Goal: Transaction & Acquisition: Book appointment/travel/reservation

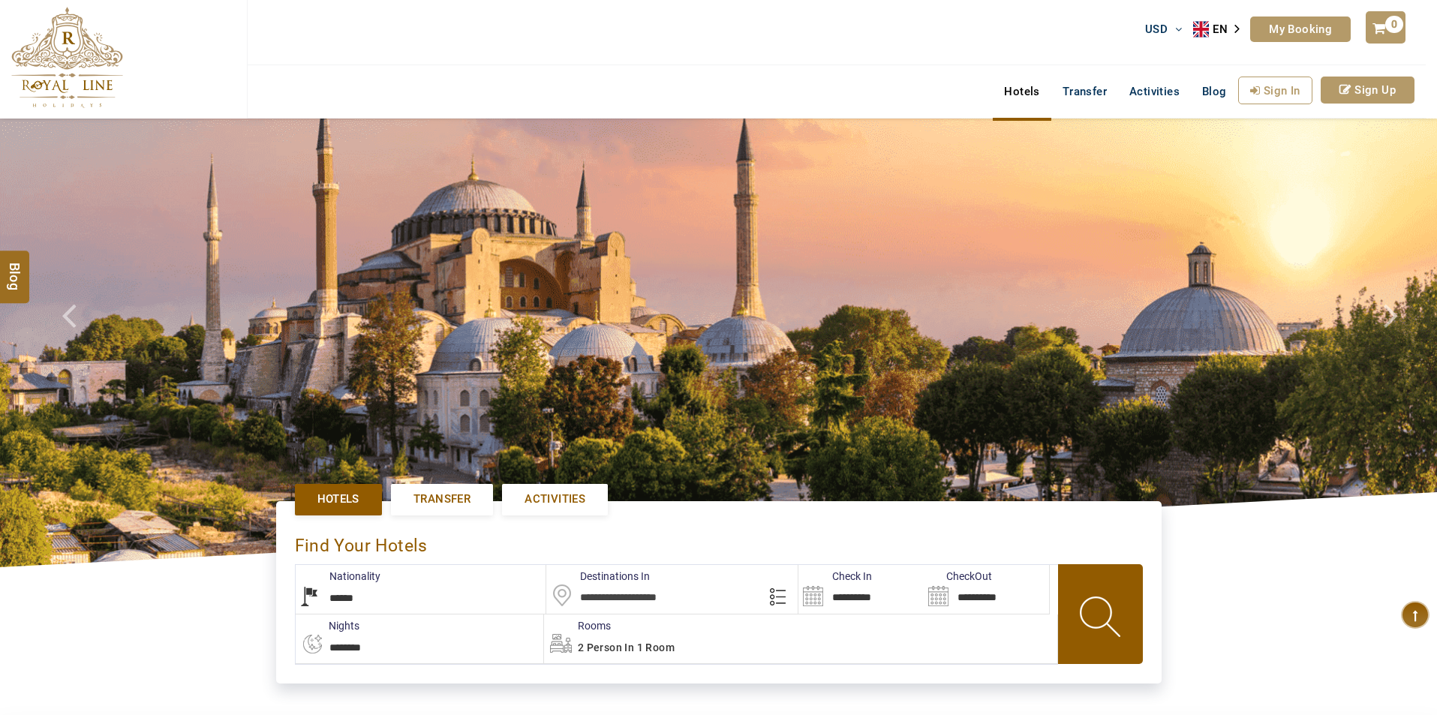
select select "******"
click at [561, 496] on span "Activities" at bounding box center [555, 500] width 61 height 16
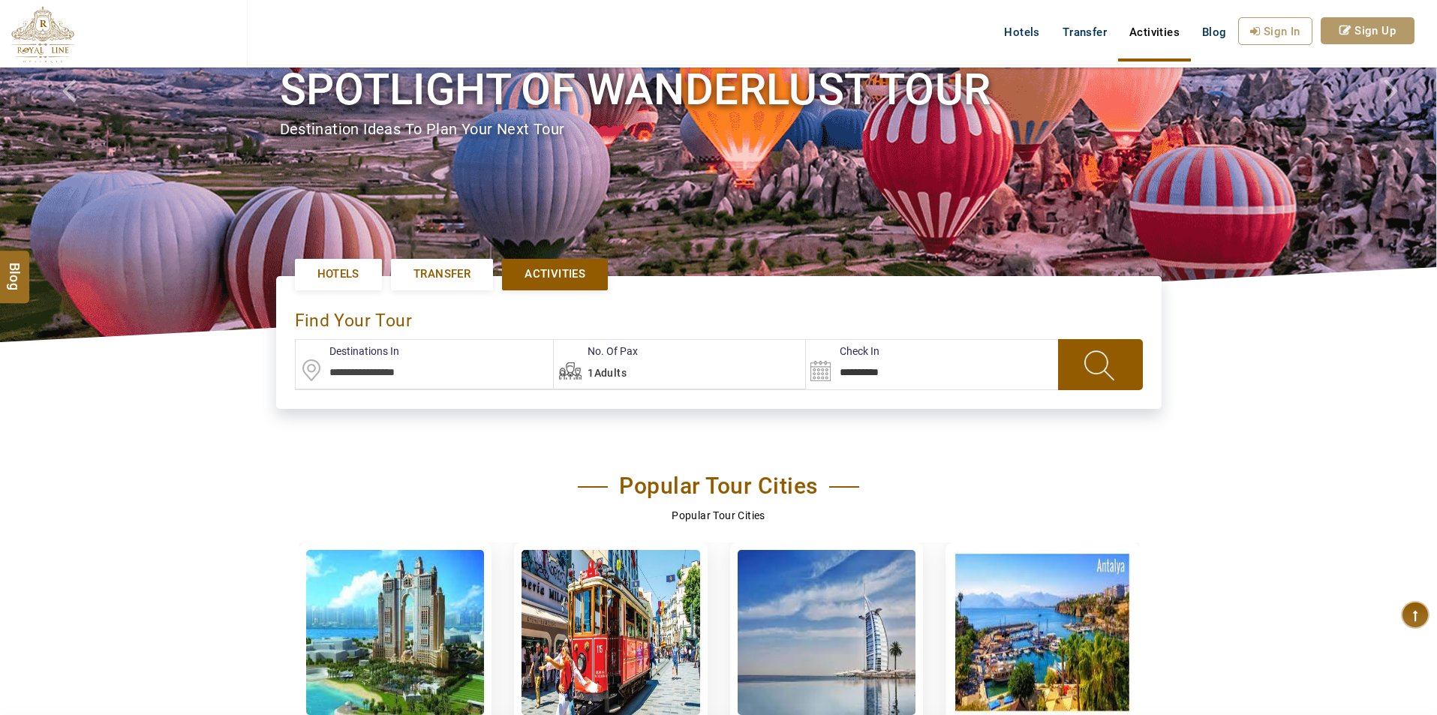
click at [417, 374] on input "text" at bounding box center [425, 364] width 258 height 49
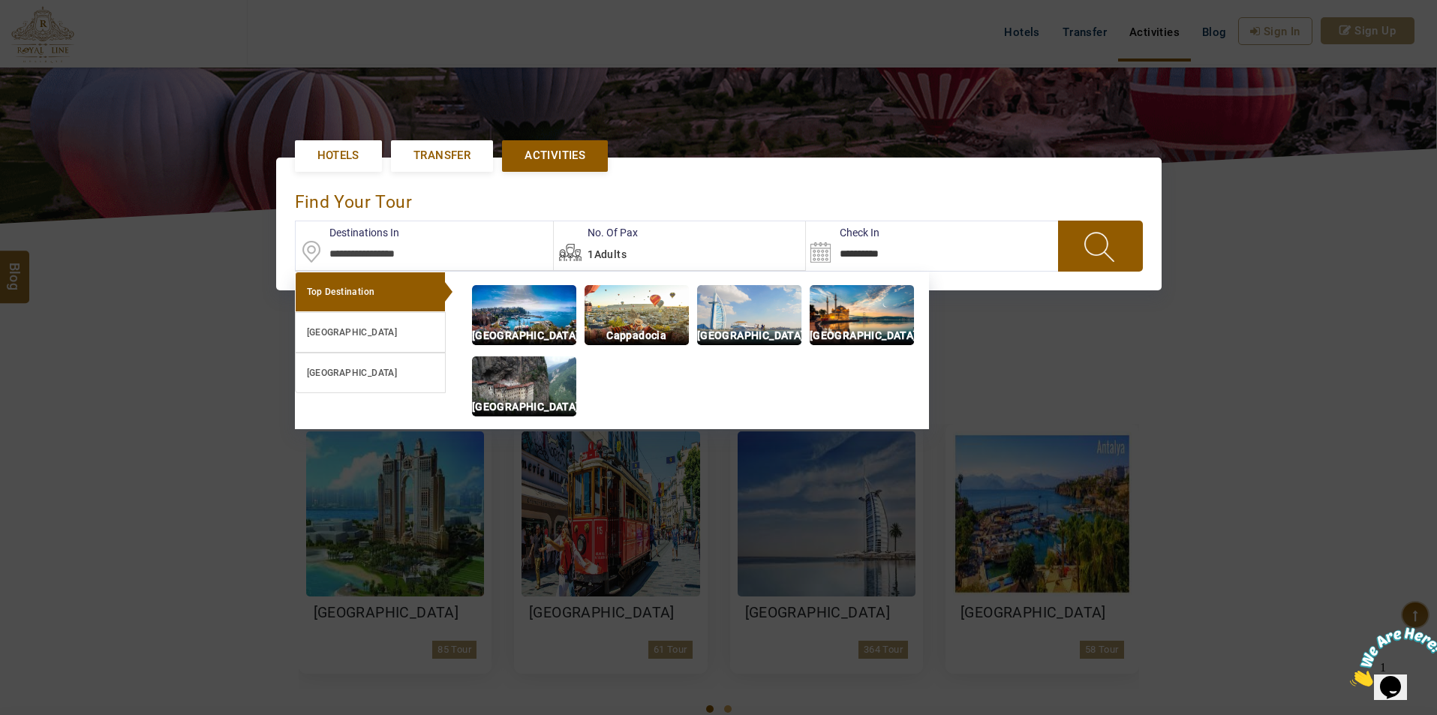
click at [755, 335] on p "[GEOGRAPHIC_DATA]" at bounding box center [749, 335] width 104 height 17
type input "**********"
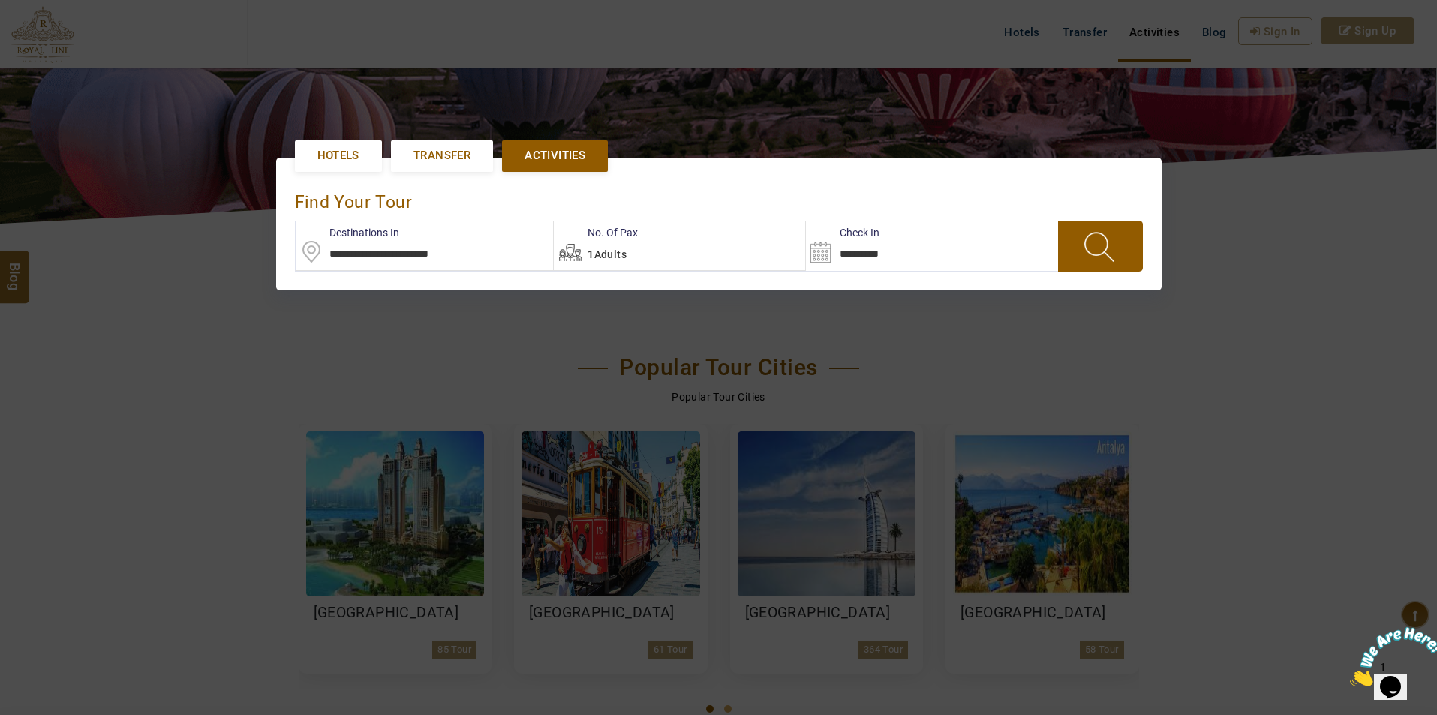
click at [1087, 250] on span at bounding box center [1101, 246] width 58 height 39
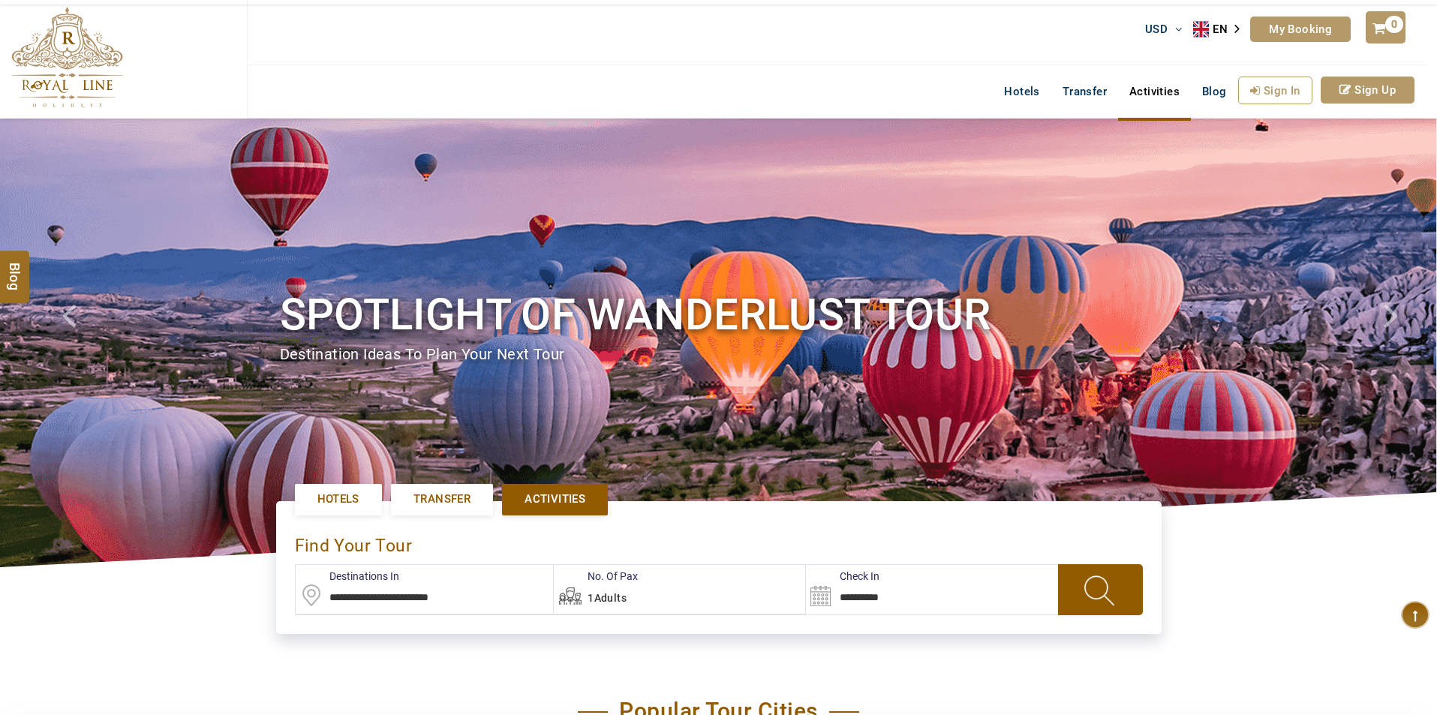
scroll to position [344, 0]
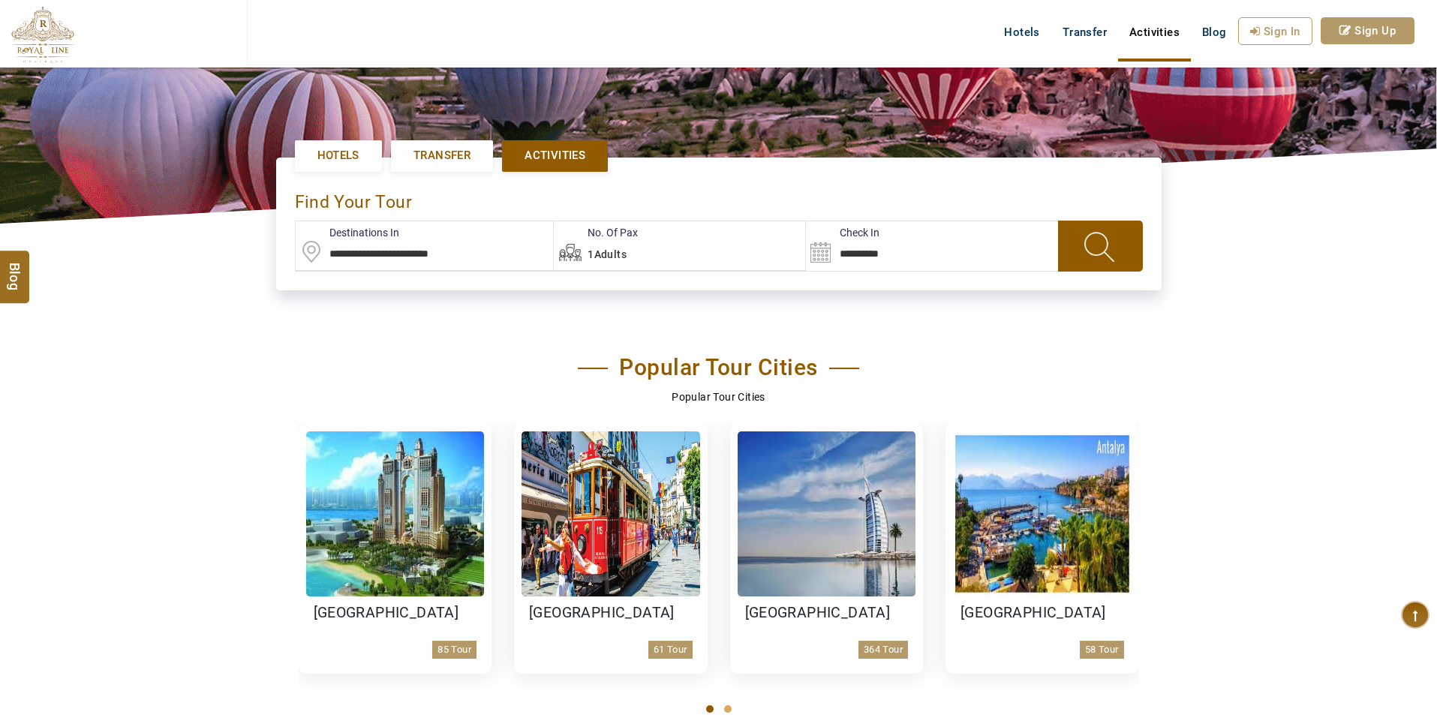
click at [400, 255] on input "**********" at bounding box center [425, 245] width 258 height 49
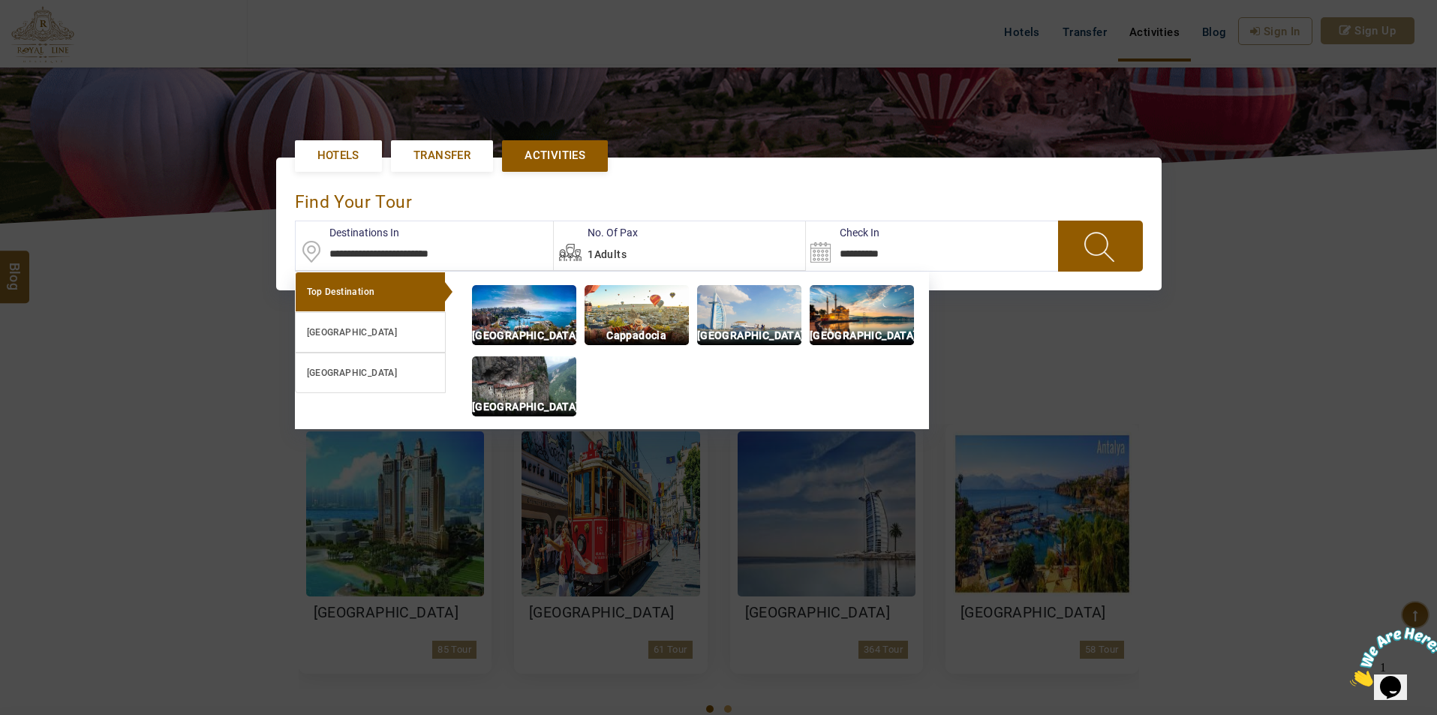
scroll to position [0, 0]
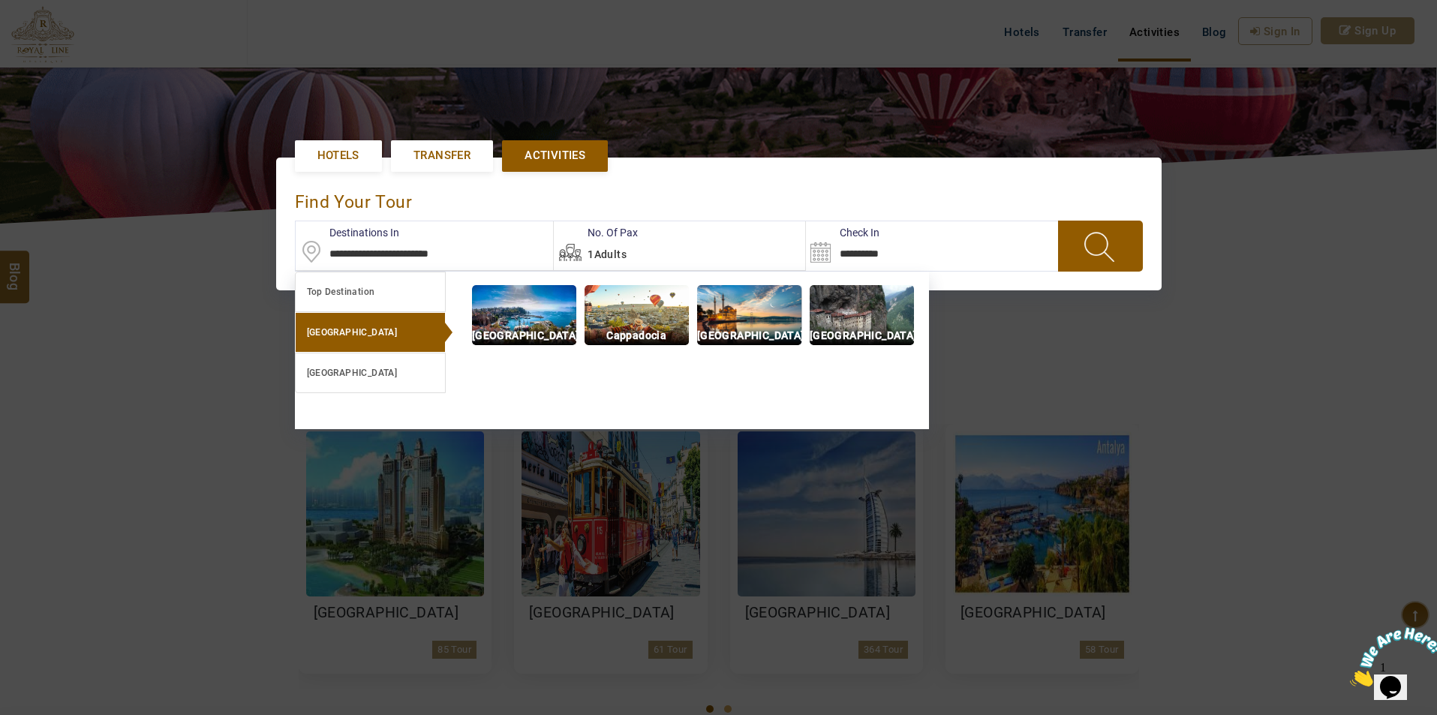
click at [734, 324] on img at bounding box center [749, 315] width 104 height 60
type input "**********"
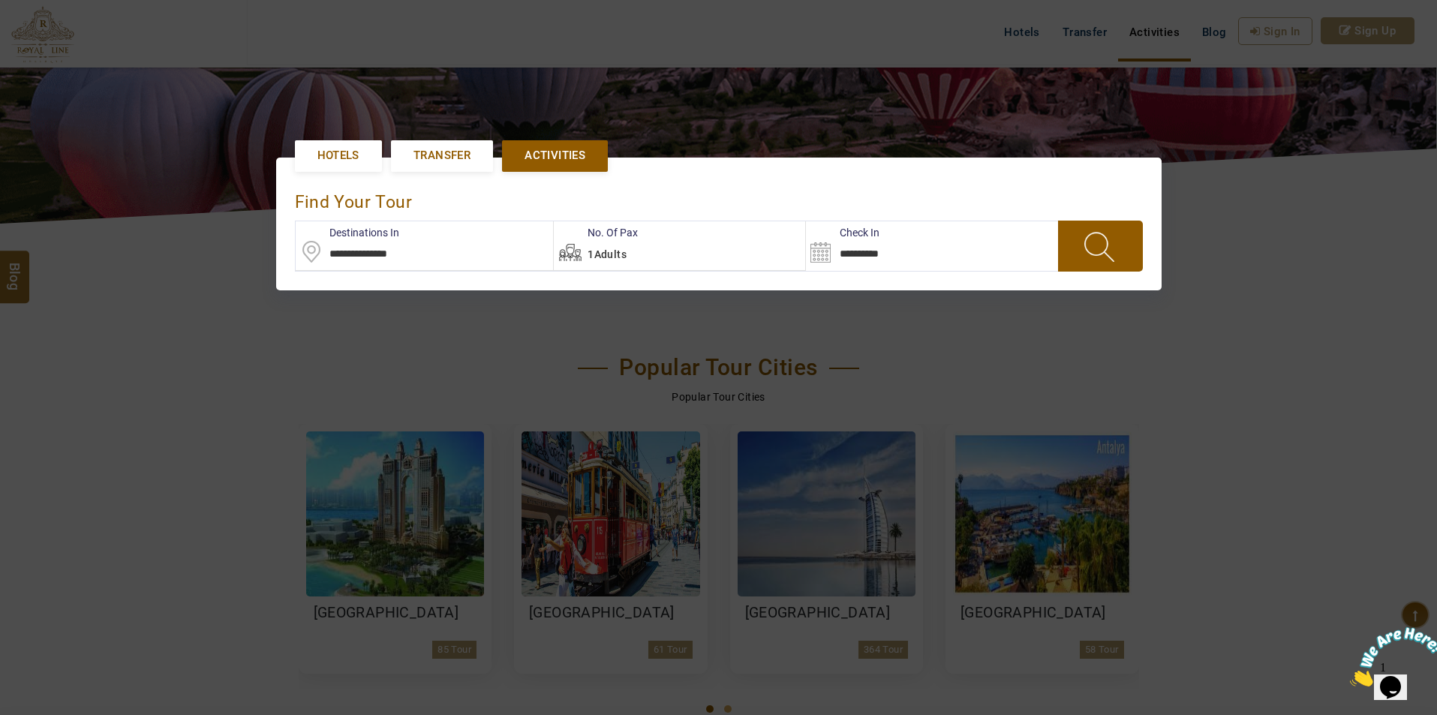
click at [1118, 256] on span at bounding box center [1101, 246] width 58 height 39
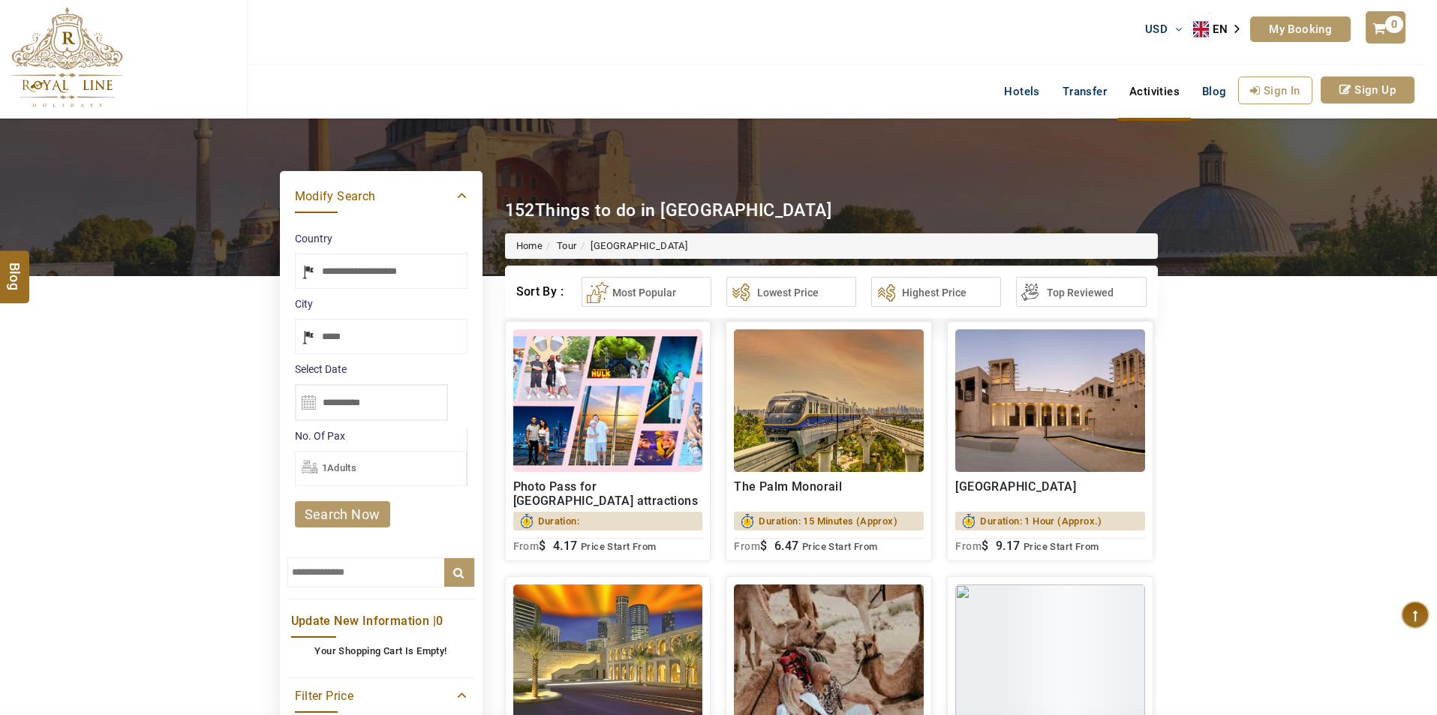
select select "*****"
select select "******"
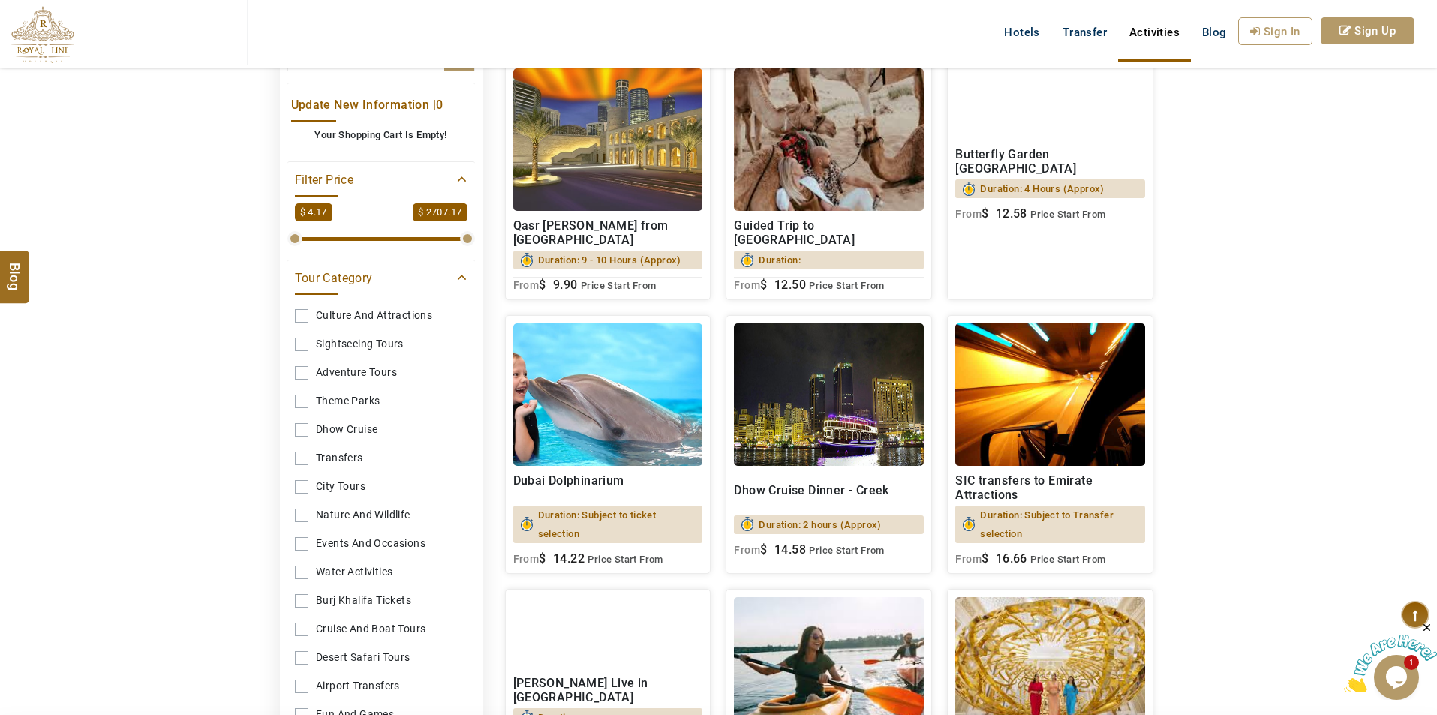
scroll to position [525, 0]
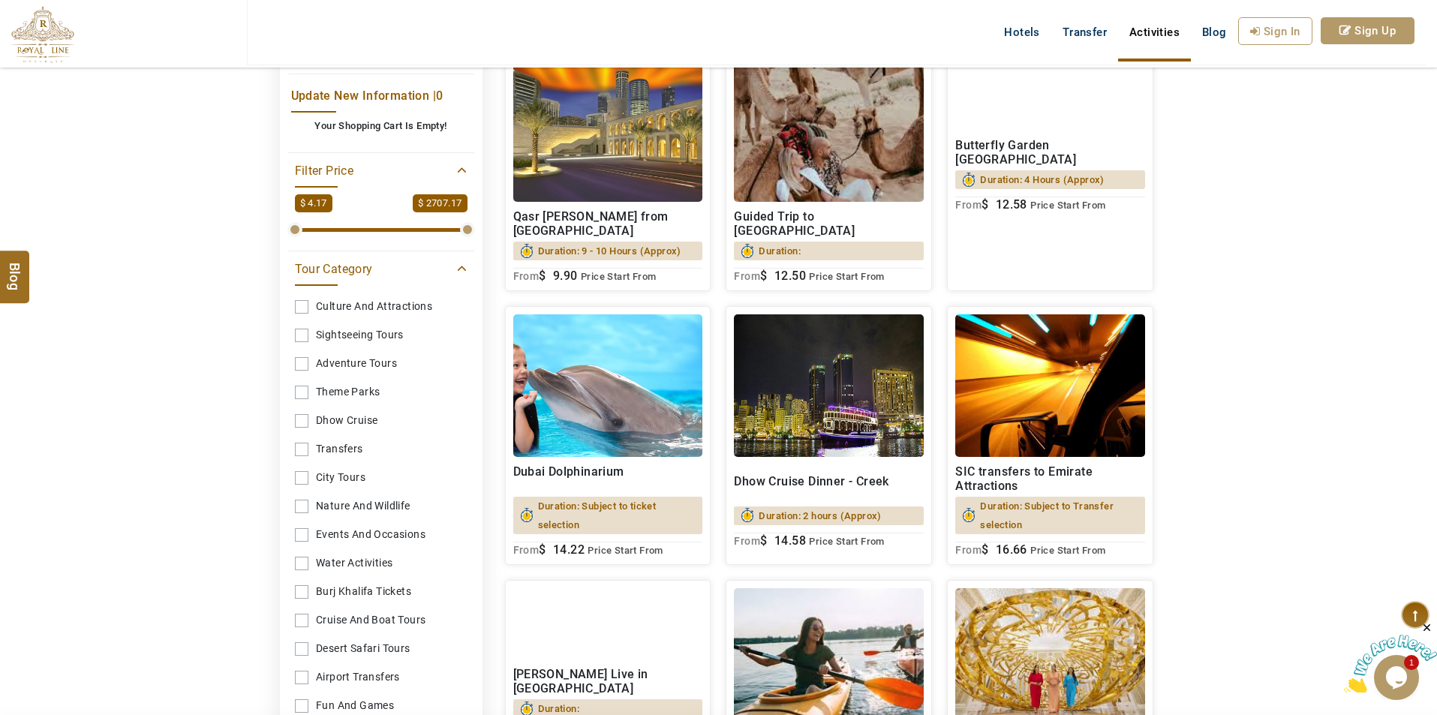
click at [374, 584] on link "Burj Khalifa Tickets" at bounding box center [381, 592] width 173 height 28
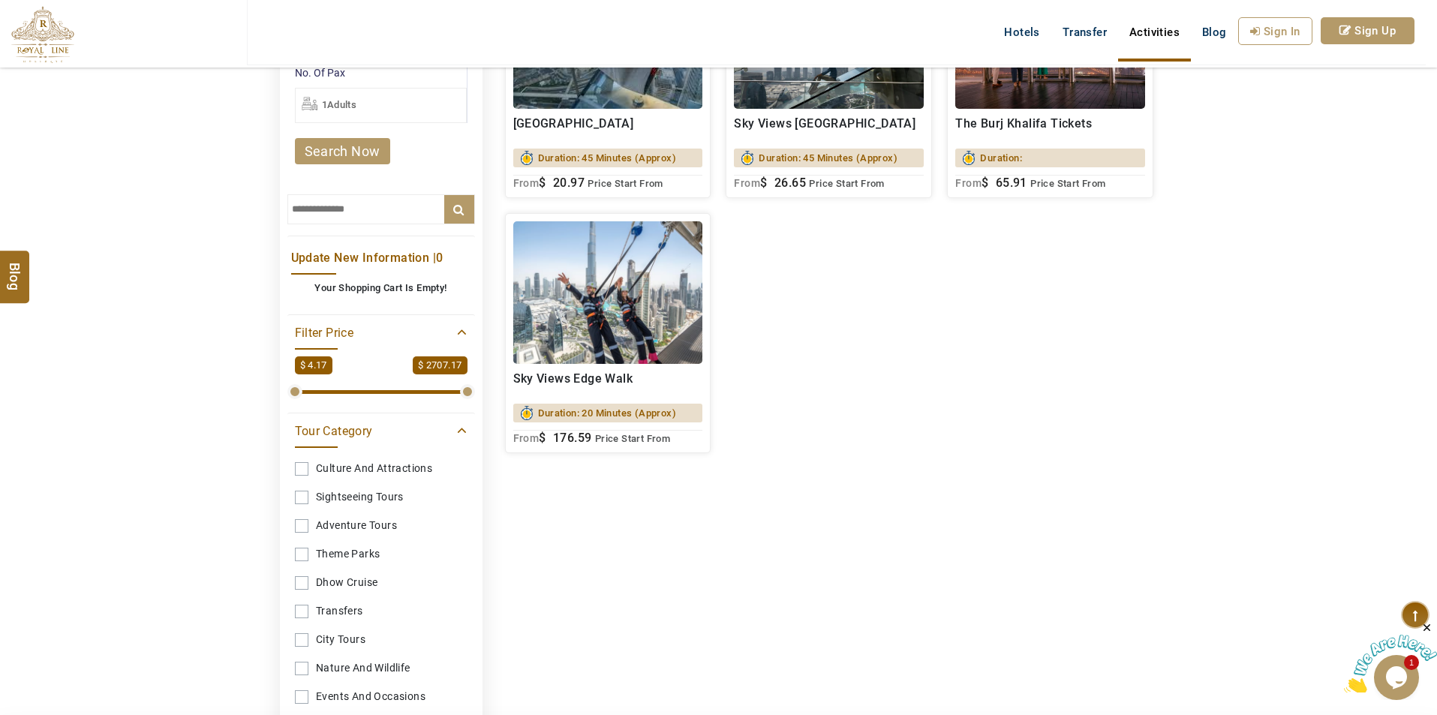
scroll to position [150, 0]
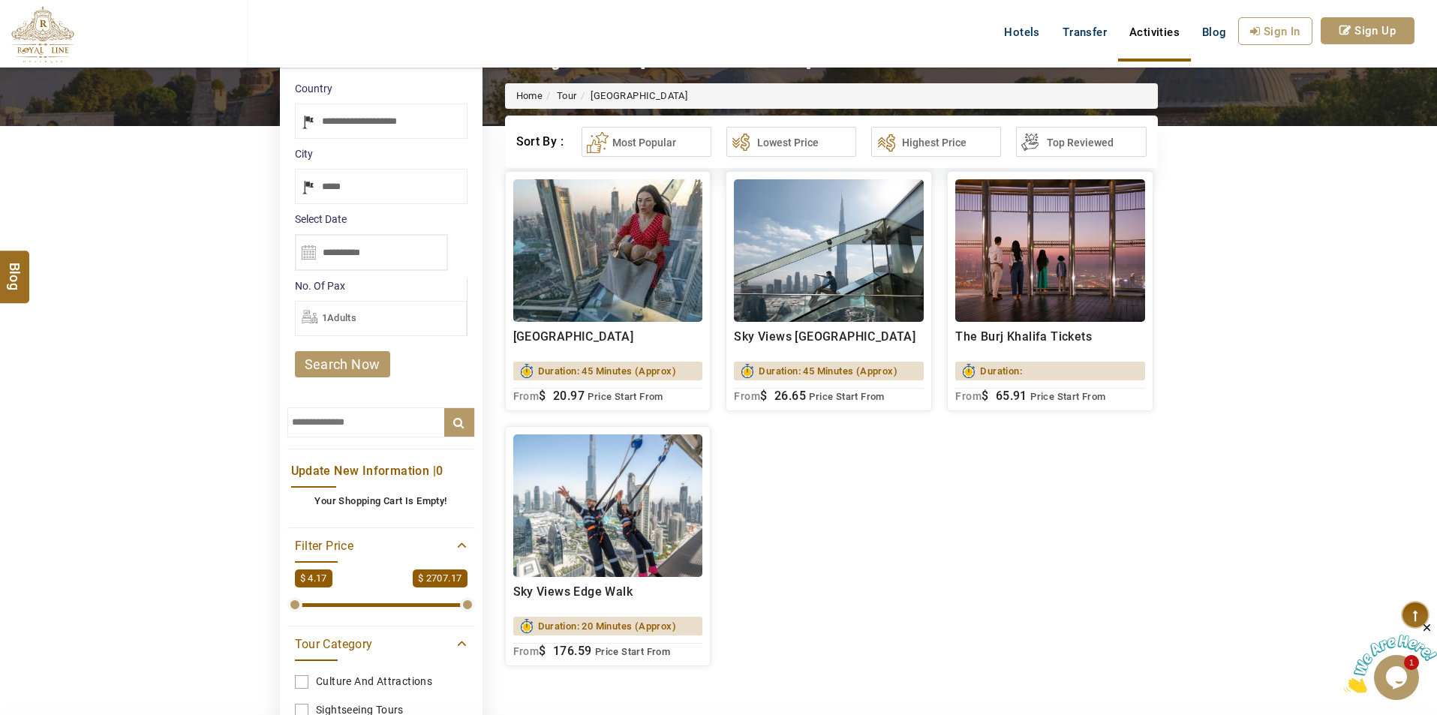
click at [1133, 340] on h2 "The Burj Khalifa Tickets" at bounding box center [1050, 343] width 190 height 29
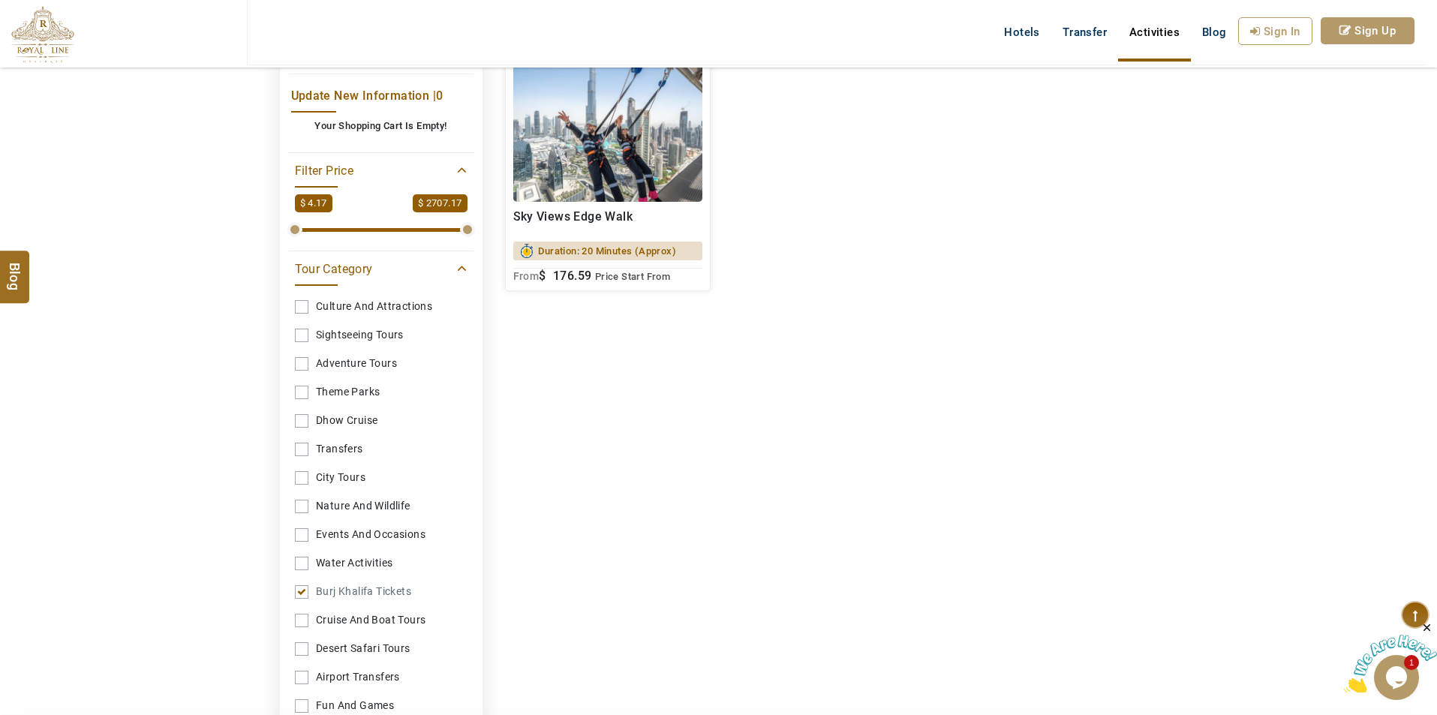
click at [301, 582] on link "Burj Khalifa Tickets" at bounding box center [381, 592] width 173 height 28
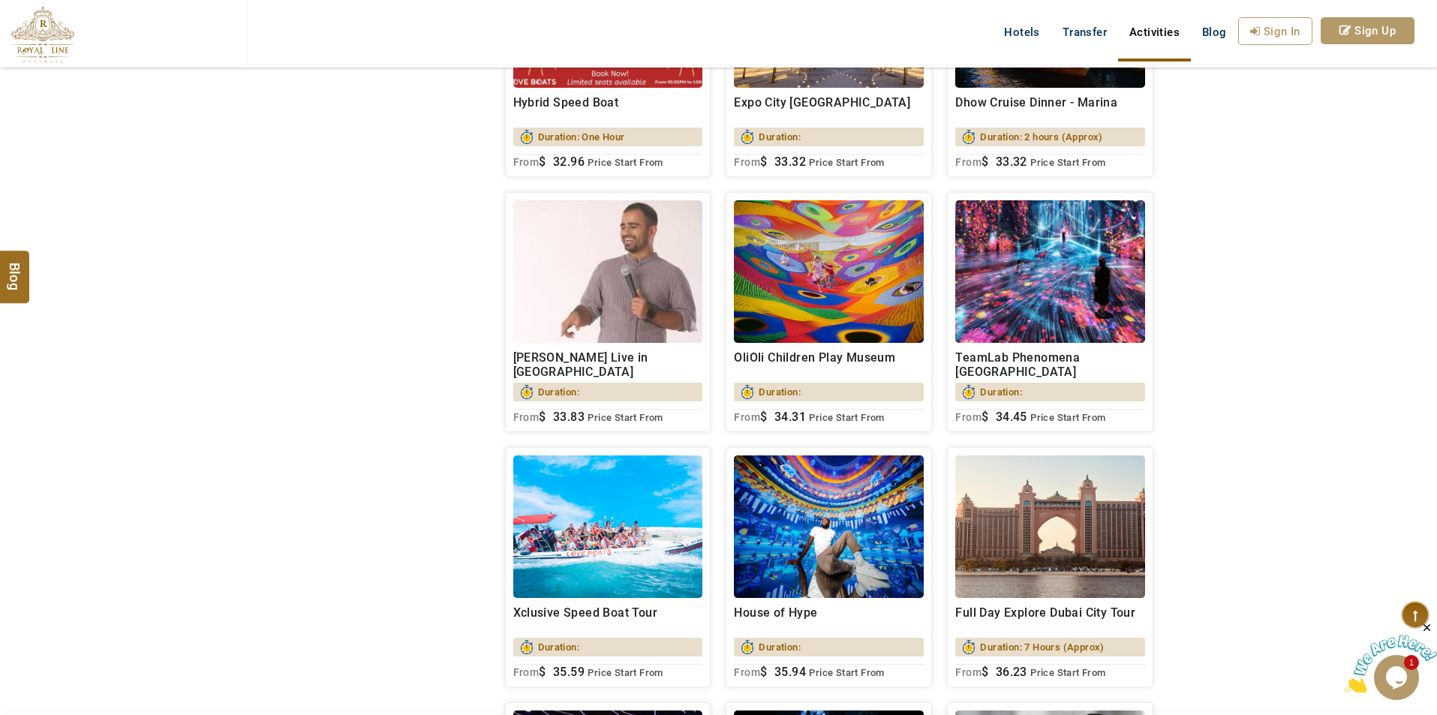
scroll to position [6801, 0]
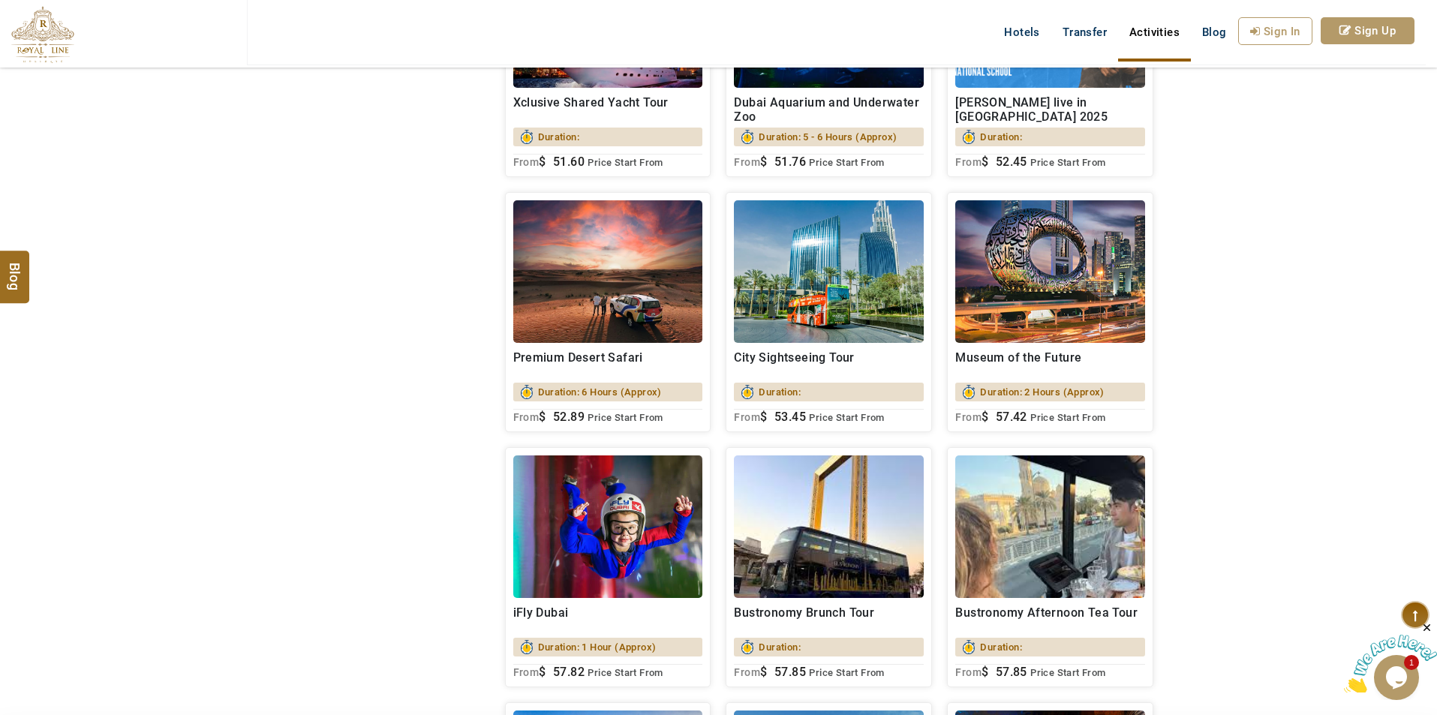
click at [1096, 350] on div "Museum of the Future Duration: 2 Hours (Approx) $ 57.42 From $ 57.42 Price Star…" at bounding box center [1050, 383] width 190 height 81
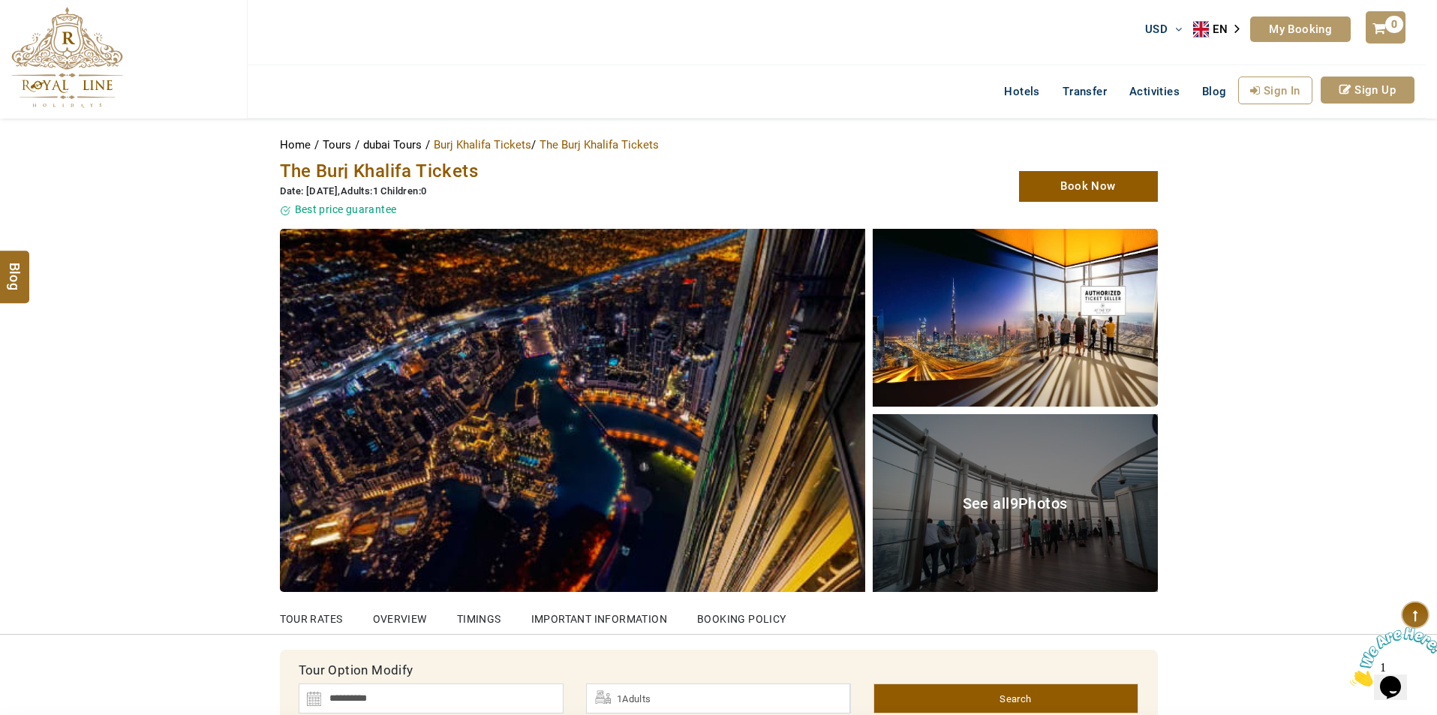
scroll to position [375, 0]
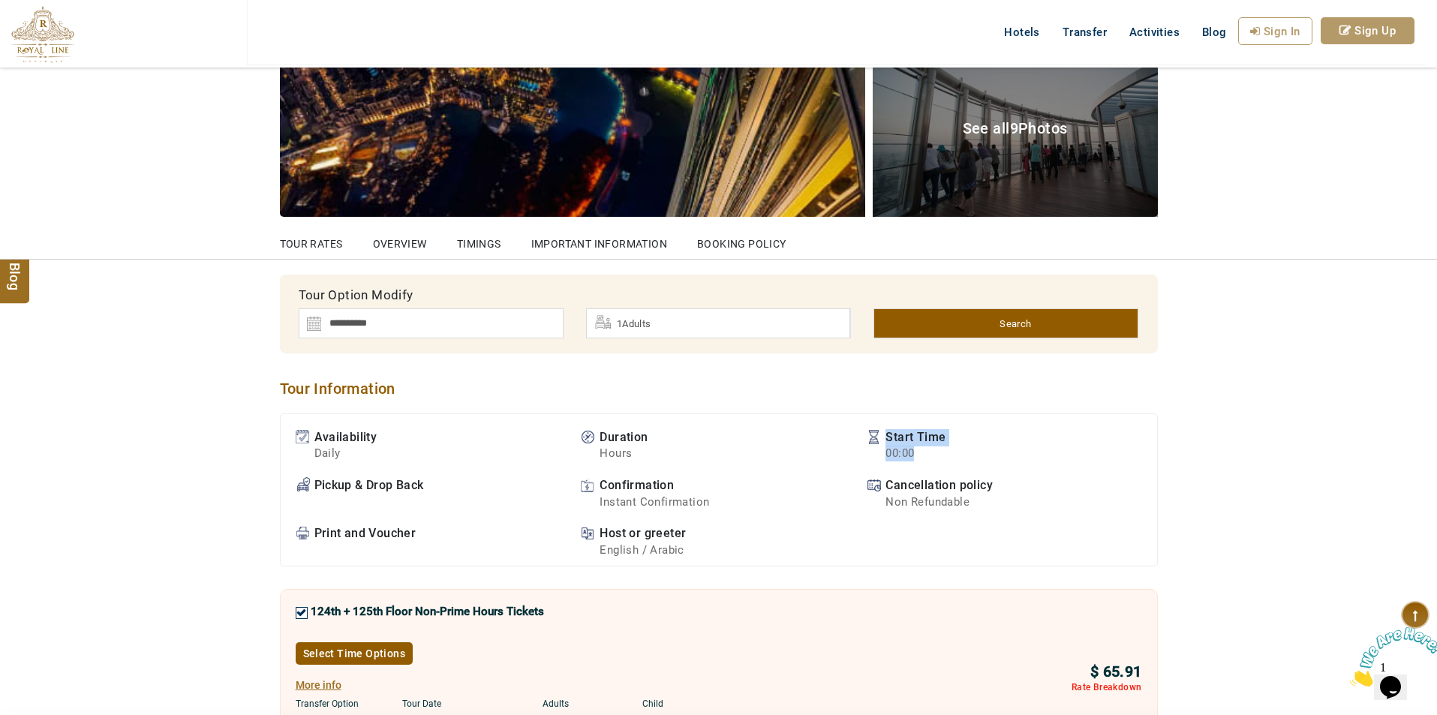
drag, startPoint x: 877, startPoint y: 451, endPoint x: 934, endPoint y: 450, distance: 57.8
click at [934, 450] on li "Start Time 00:00" at bounding box center [1002, 445] width 271 height 33
click at [960, 450] on li "Start Time 00:00" at bounding box center [1002, 445] width 271 height 33
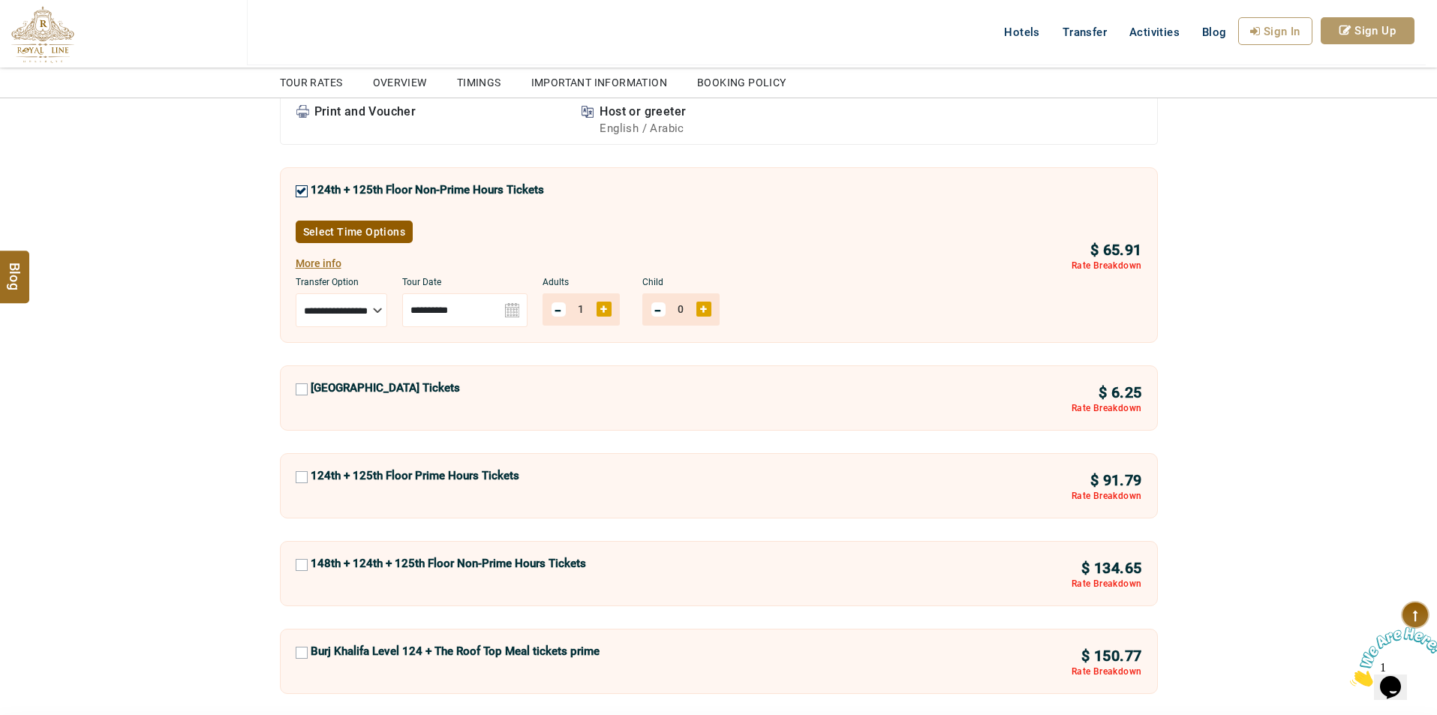
scroll to position [826, 0]
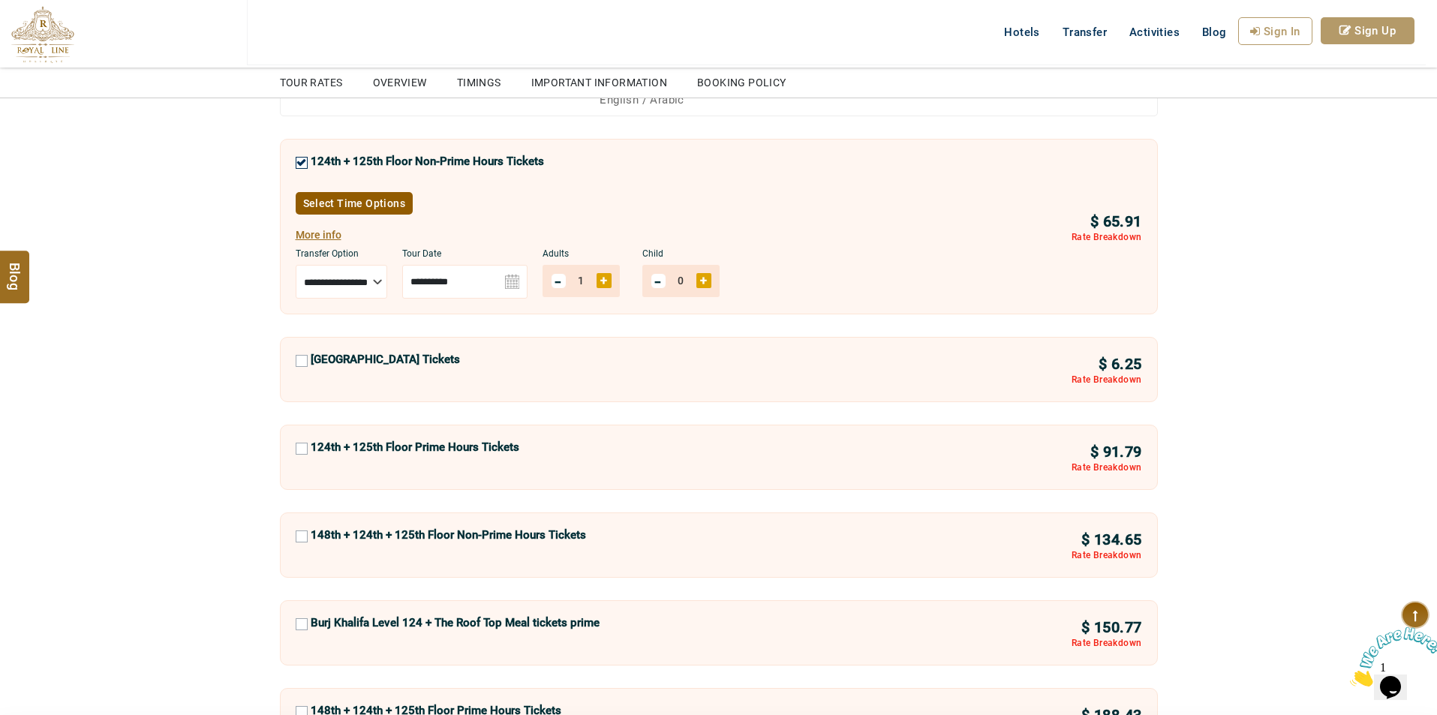
click at [332, 239] on button "More info" at bounding box center [319, 235] width 46 height 26
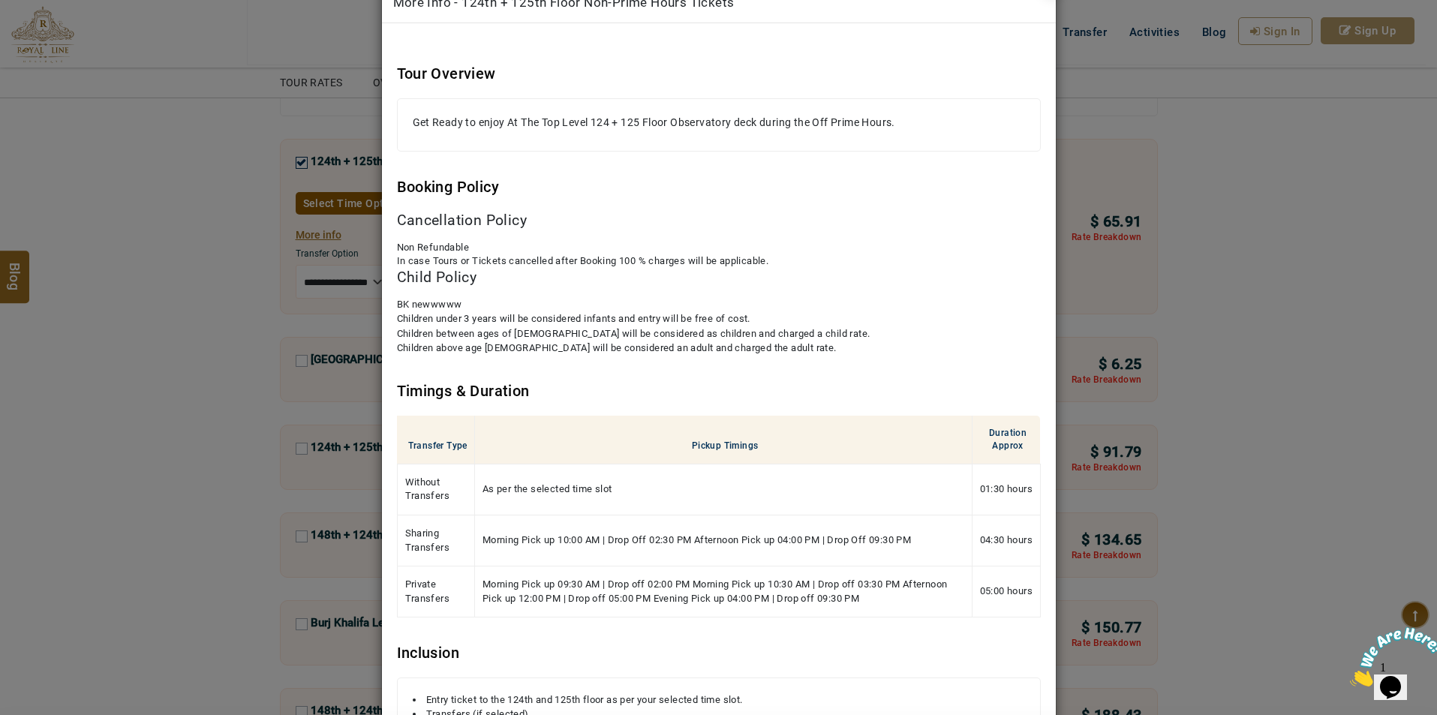
scroll to position [0, 0]
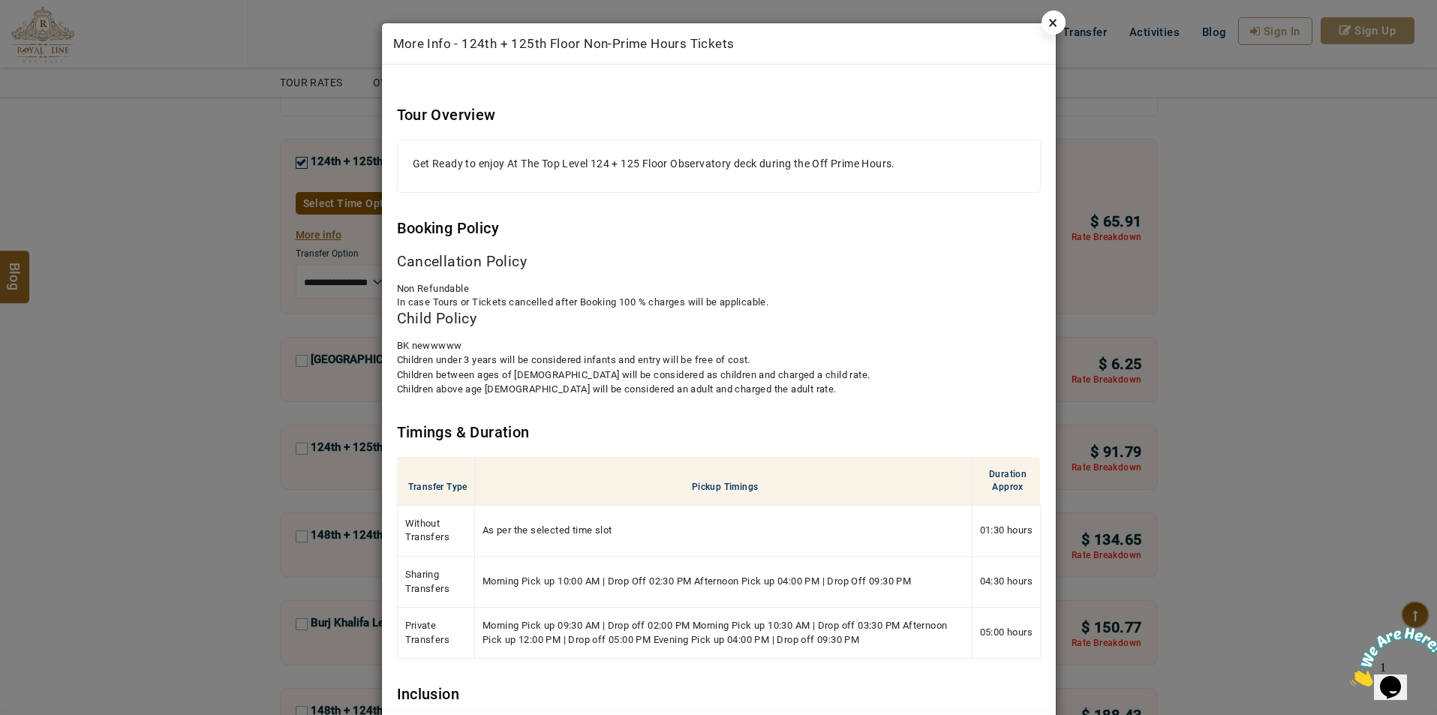
click at [1048, 23] on link "×" at bounding box center [1054, 23] width 24 height 24
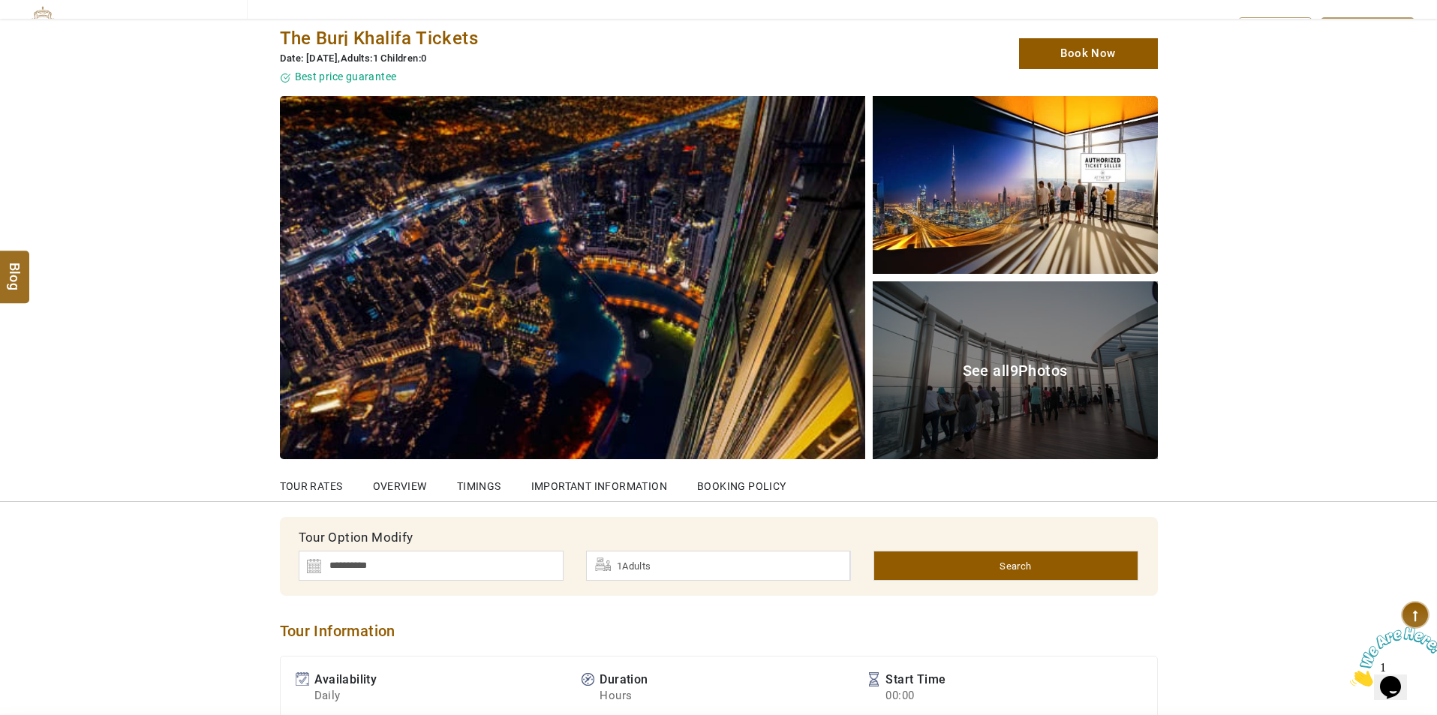
scroll to position [375, 0]
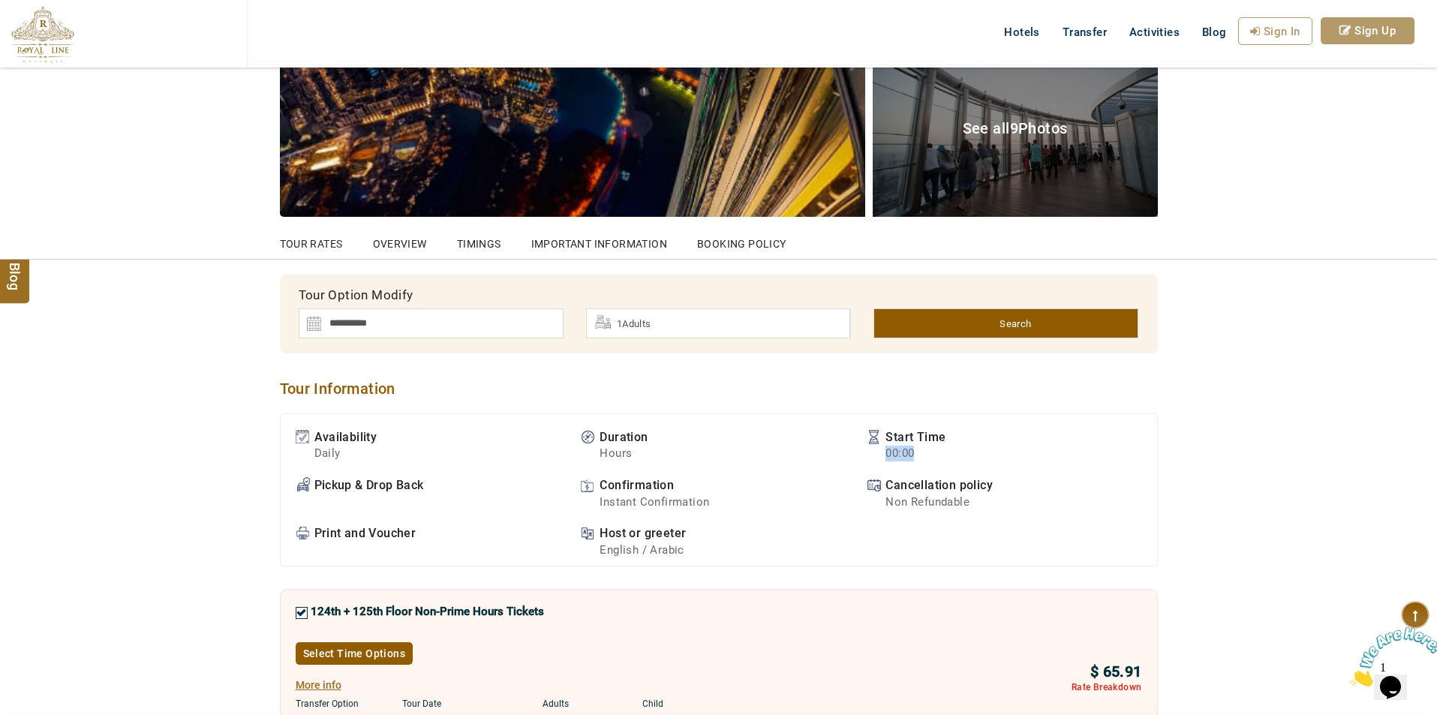
drag, startPoint x: 883, startPoint y: 452, endPoint x: 941, endPoint y: 456, distance: 58.7
click at [941, 456] on li "Start Time 00:00" at bounding box center [1002, 445] width 271 height 33
click at [941, 456] on b "00:00" at bounding box center [916, 454] width 60 height 16
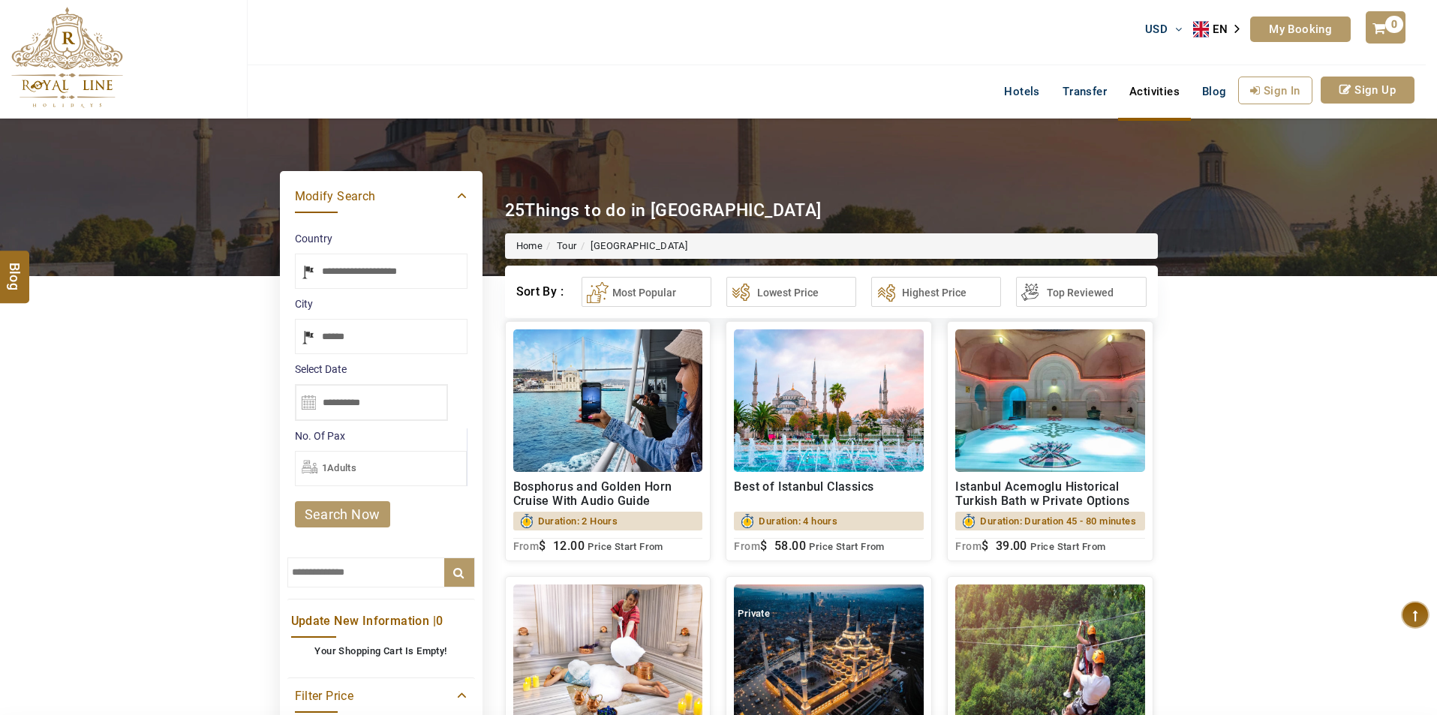
select select "*****"
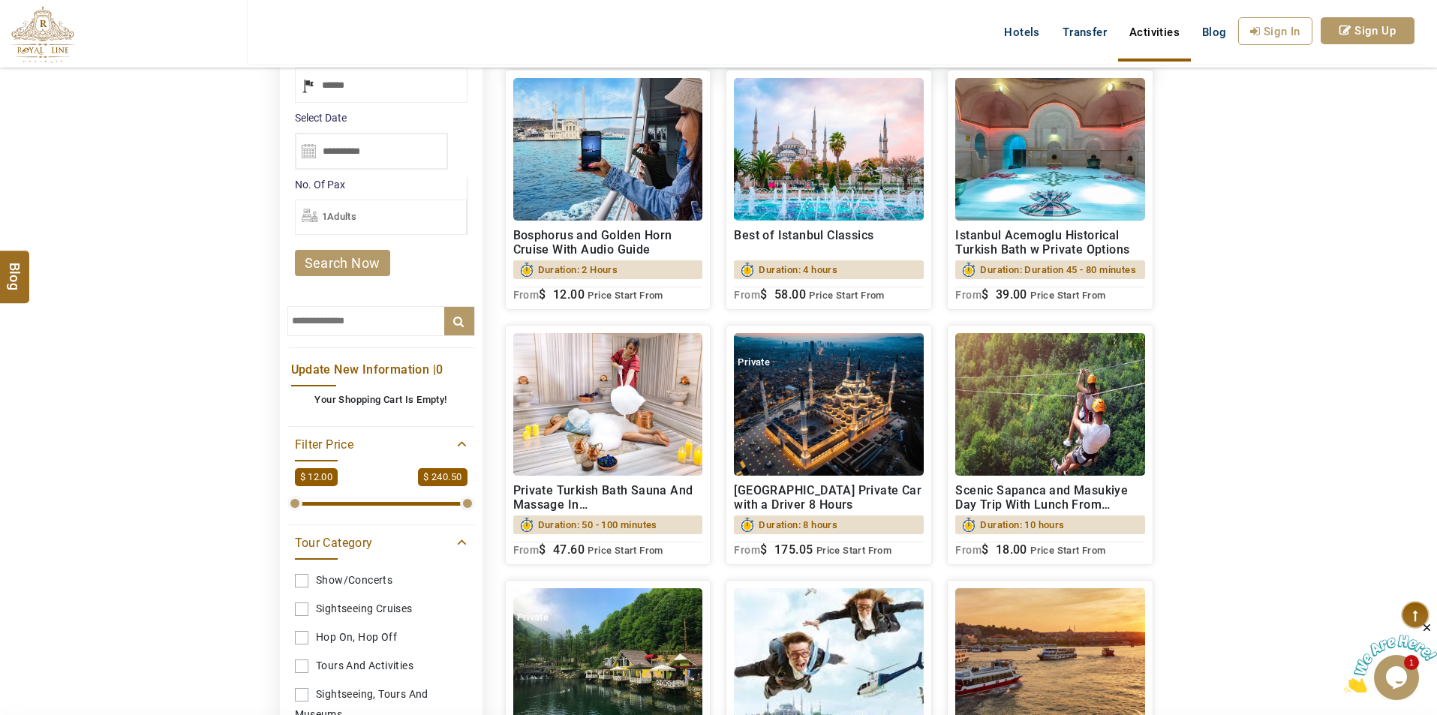
scroll to position [225, 0]
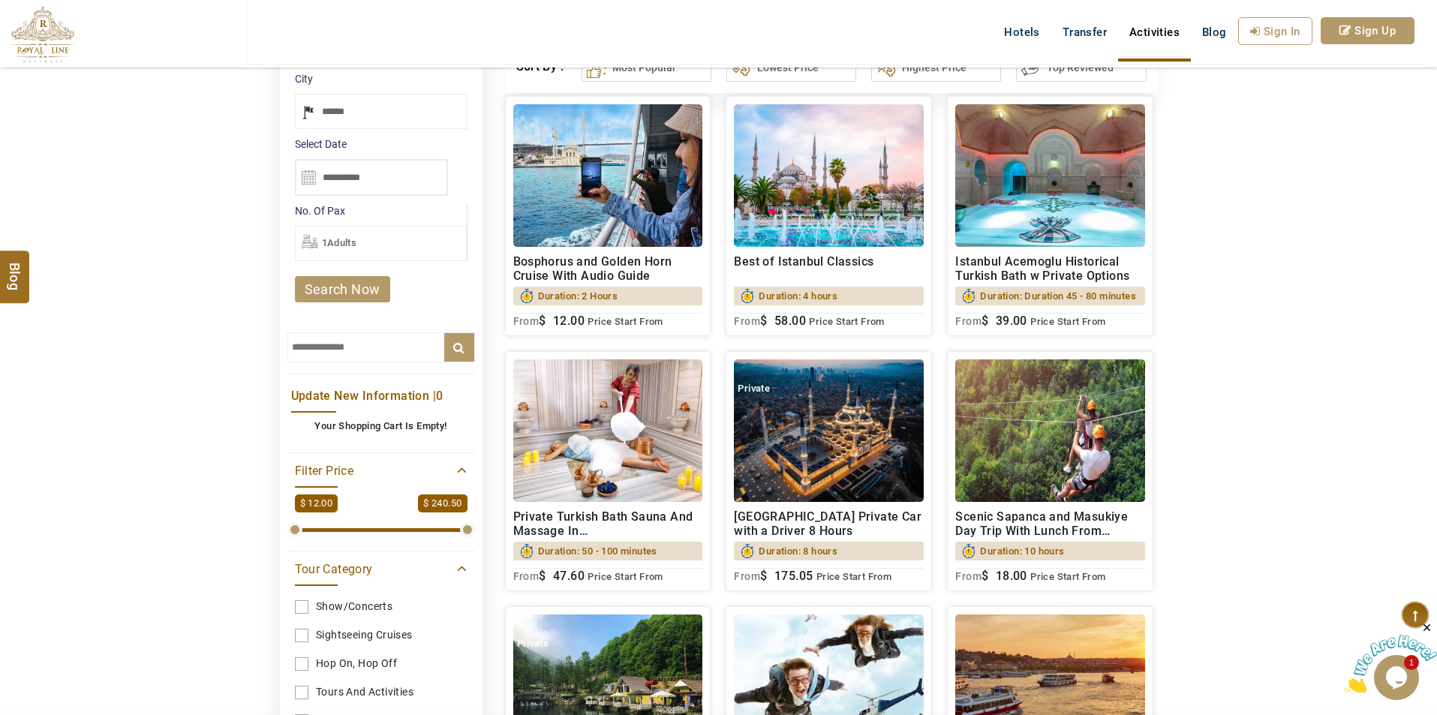
click at [636, 278] on h2 "Bosphorus and Golden Horn Cruise With Audio Guide" at bounding box center [608, 268] width 190 height 29
click at [859, 262] on div "Best of Istanbul Classics Duration: 4 hours $ 58.00 From $ 58.00 Price Start Fr…" at bounding box center [829, 287] width 190 height 81
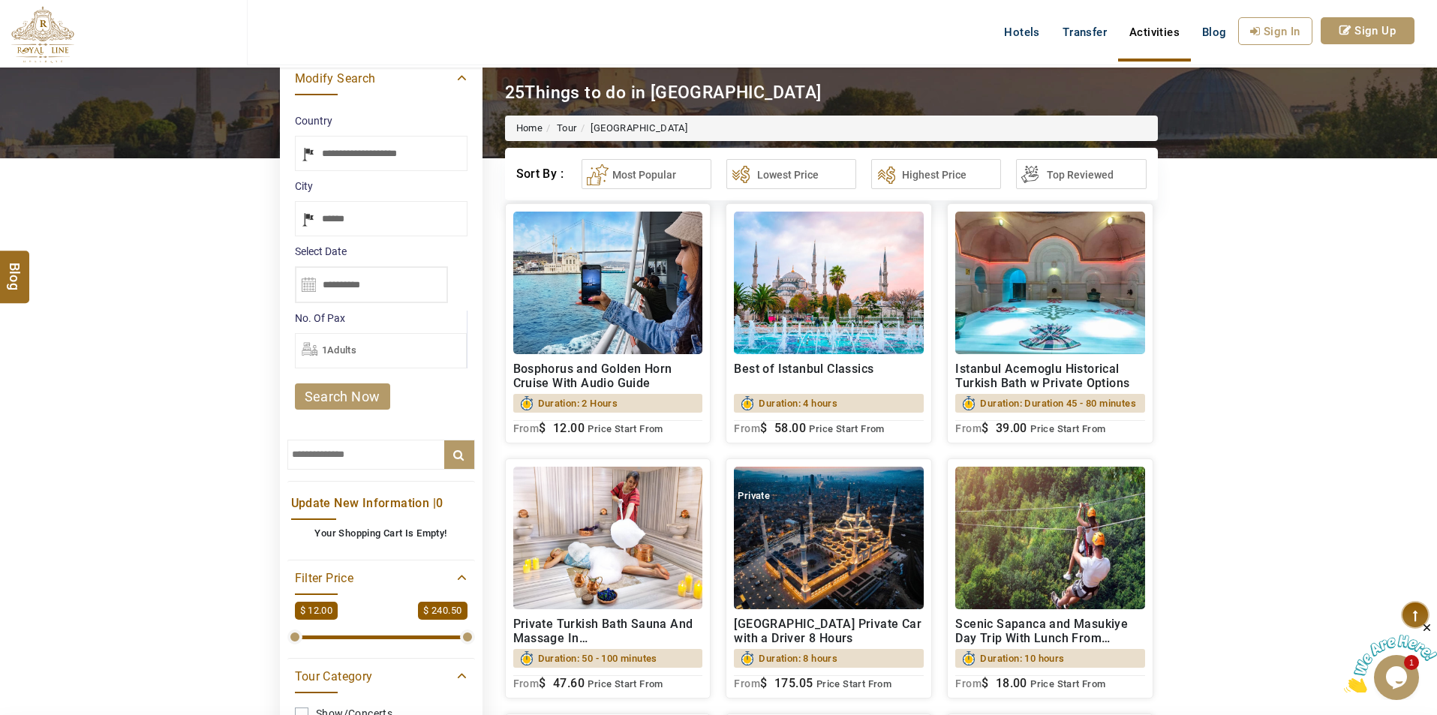
scroll to position [0, 0]
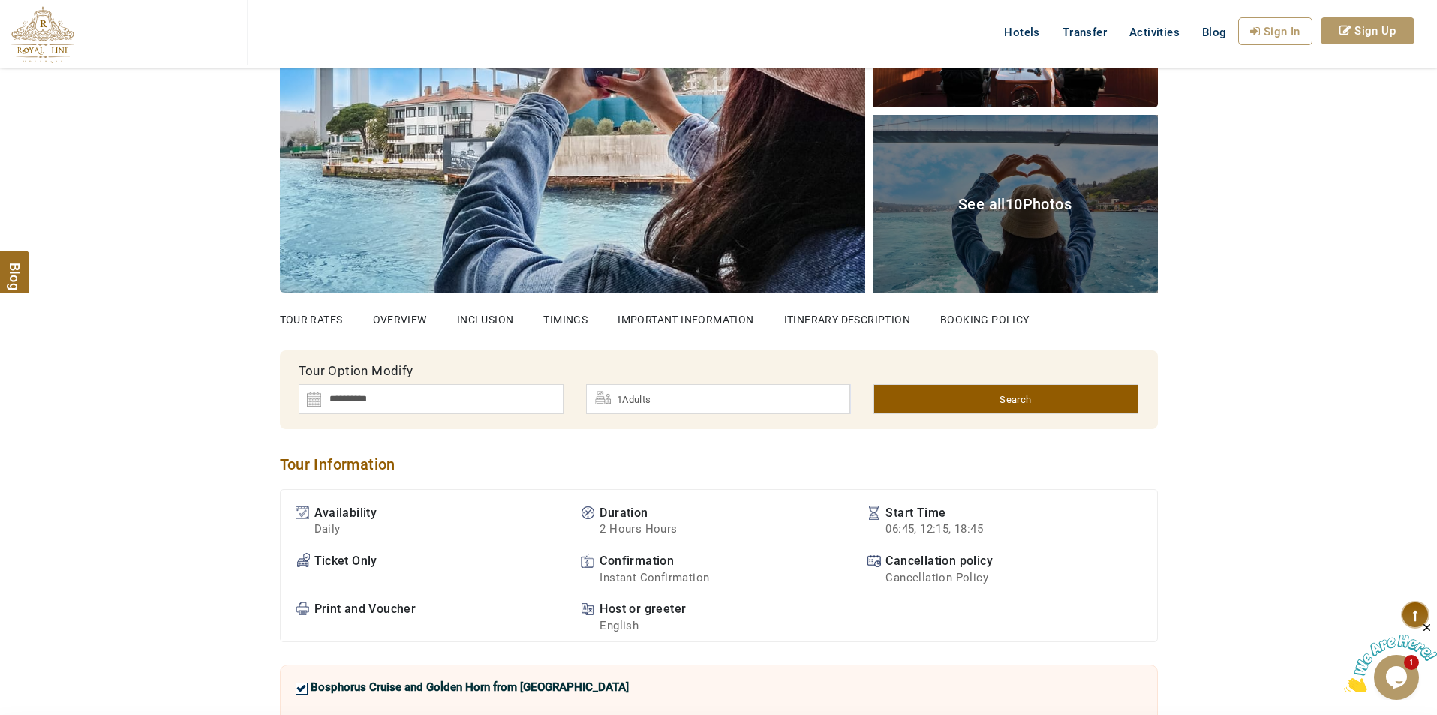
scroll to position [300, 0]
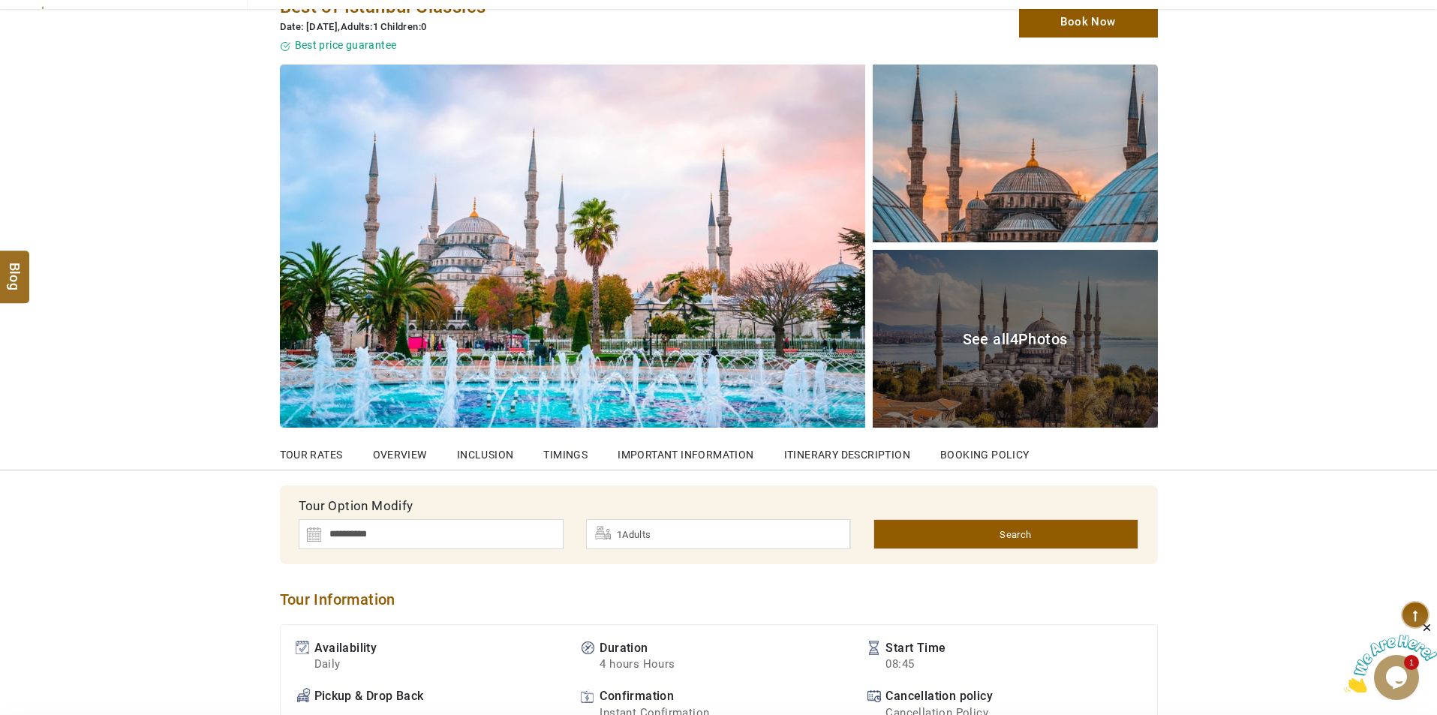
scroll to position [525, 0]
